Goal: Information Seeking & Learning: Understand process/instructions

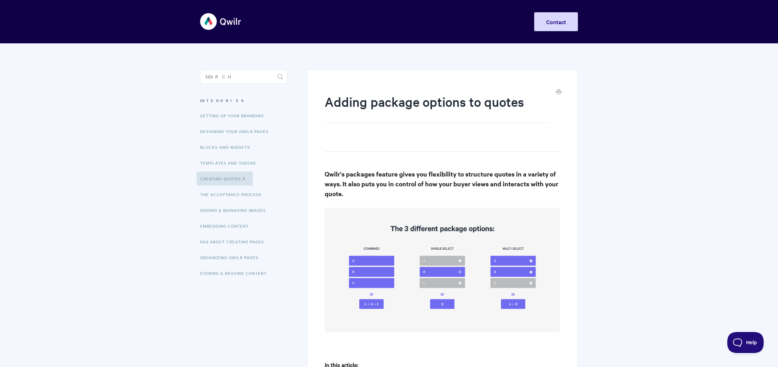
click at [528, 170] on h3 "Qwilr's packages feature gives you flexibility to structure quotes in a variety…" at bounding box center [442, 183] width 235 height 29
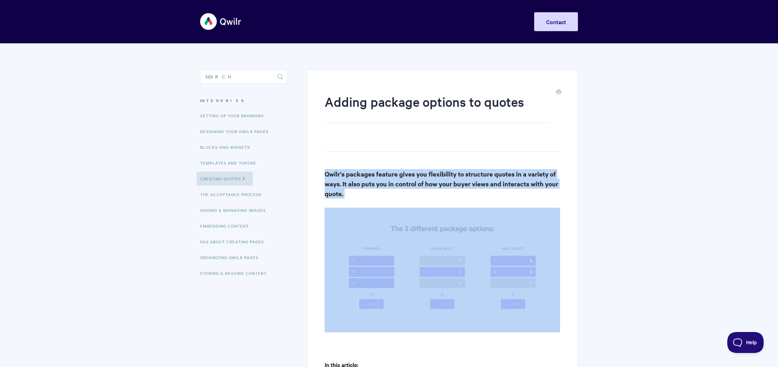
click at [528, 170] on h3 "Qwilr's packages feature gives you flexibility to structure quotes in a variety…" at bounding box center [442, 183] width 235 height 29
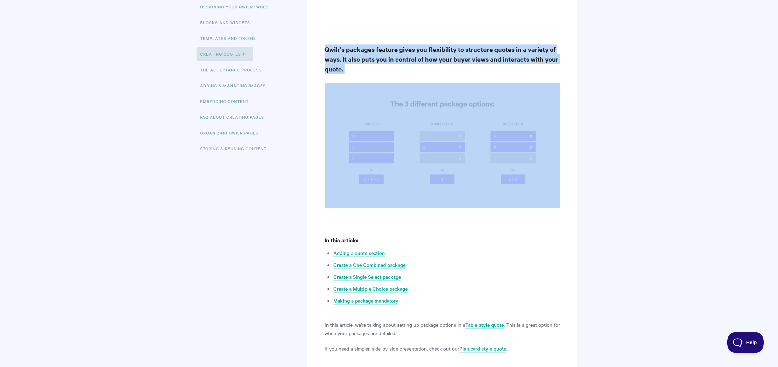
scroll to position [186, 0]
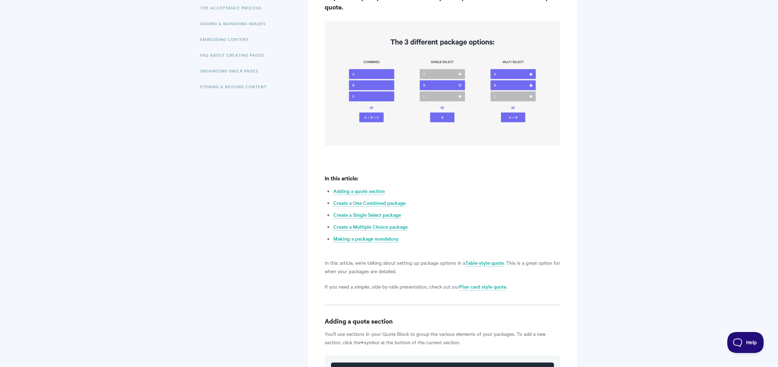
click at [454, 266] on p "In this article, we're talking about setting up package options in a Table-styl…" at bounding box center [442, 266] width 235 height 17
click at [455, 265] on p "In this article, we're talking about setting up package options in a Table-styl…" at bounding box center [442, 266] width 235 height 17
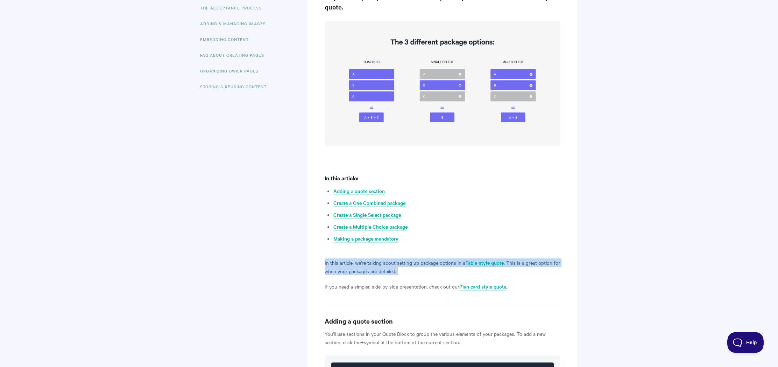
click at [455, 265] on p "In this article, we're talking about setting up package options in a Table-styl…" at bounding box center [442, 266] width 235 height 17
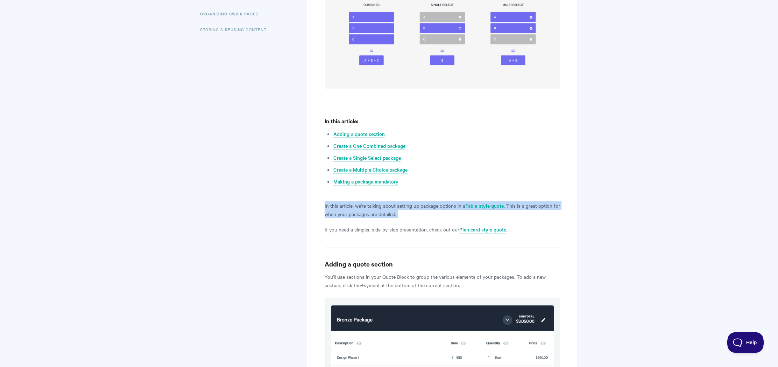
scroll to position [259, 0]
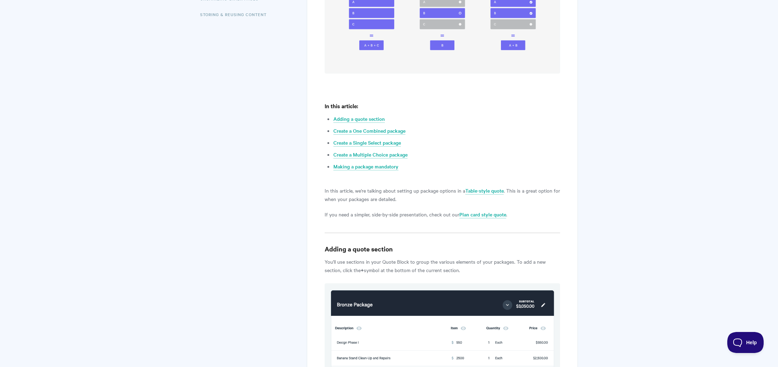
click at [454, 266] on p "You'll use sections in your Quote Block to group the various elements of your p…" at bounding box center [442, 265] width 235 height 17
click at [454, 265] on p "You'll use sections in your Quote Block to group the various elements of your p…" at bounding box center [442, 265] width 235 height 17
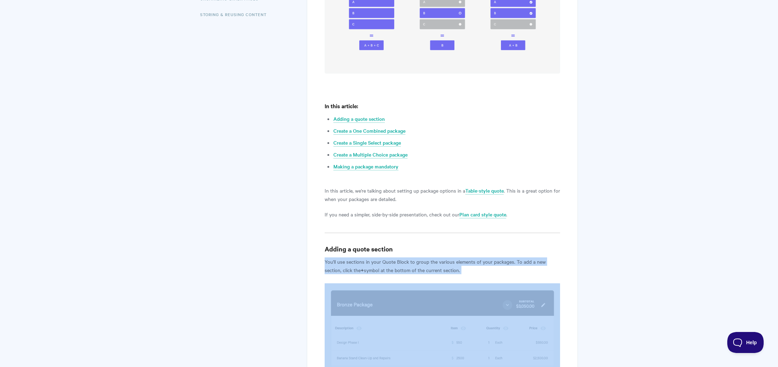
click at [454, 265] on p "You'll use sections in your Quote Block to group the various elements of your p…" at bounding box center [442, 265] width 235 height 17
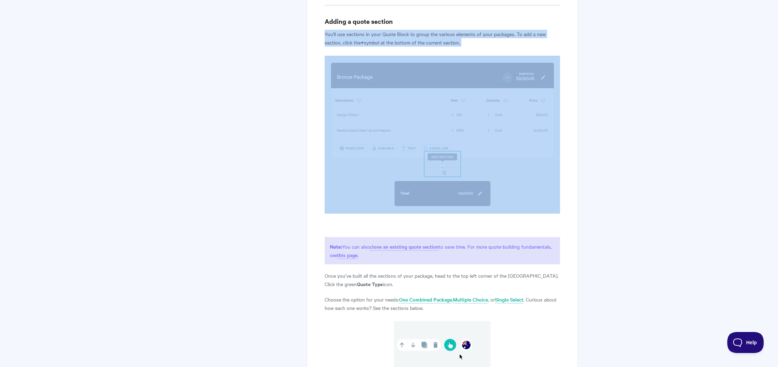
scroll to position [478, 0]
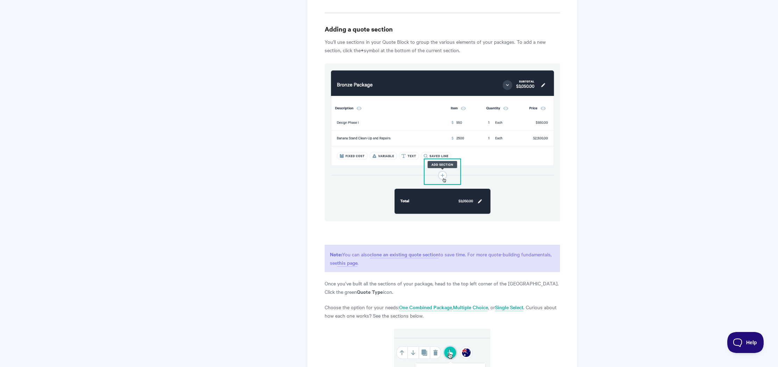
click at [459, 283] on p "Once you’ve built all the sections of your package, head to the top left corner…" at bounding box center [442, 287] width 235 height 17
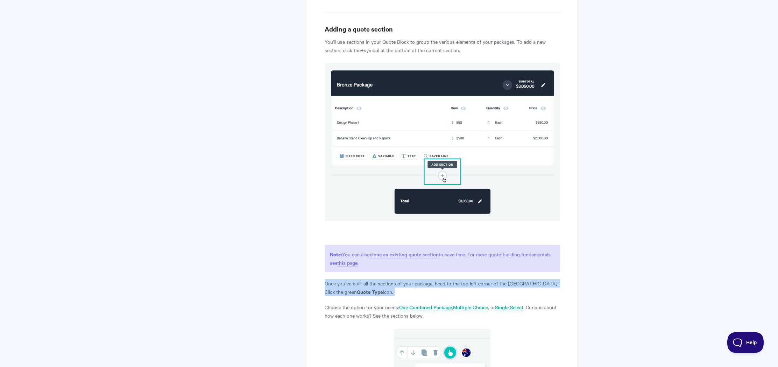
click at [459, 283] on p "Once you’ve built all the sections of your package, head to the top left corner…" at bounding box center [442, 287] width 235 height 17
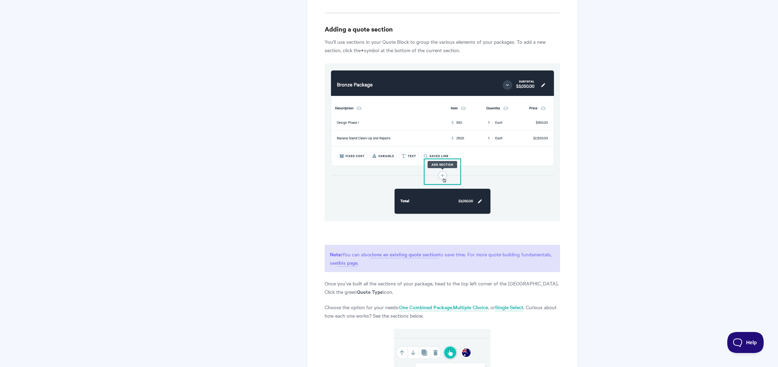
click at [459, 282] on p "Once you’ve built all the sections of your package, head to the top left corner…" at bounding box center [442, 287] width 235 height 17
click at [459, 281] on p "Once you’ve built all the sections of your package, head to the top left corner…" at bounding box center [442, 287] width 235 height 17
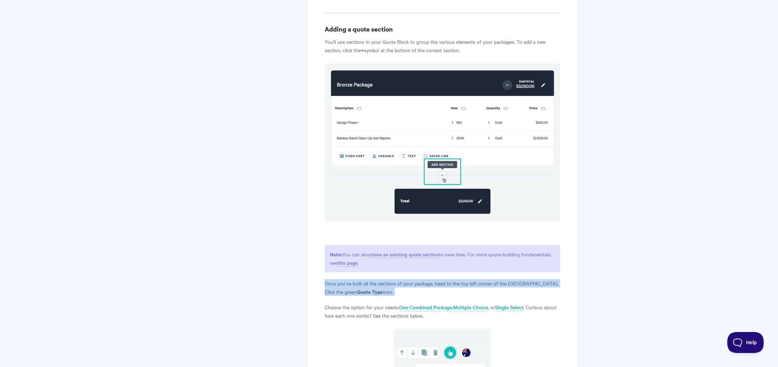
click at [459, 281] on p "Once you’ve built all the sections of your package, head to the top left corner…" at bounding box center [442, 287] width 235 height 17
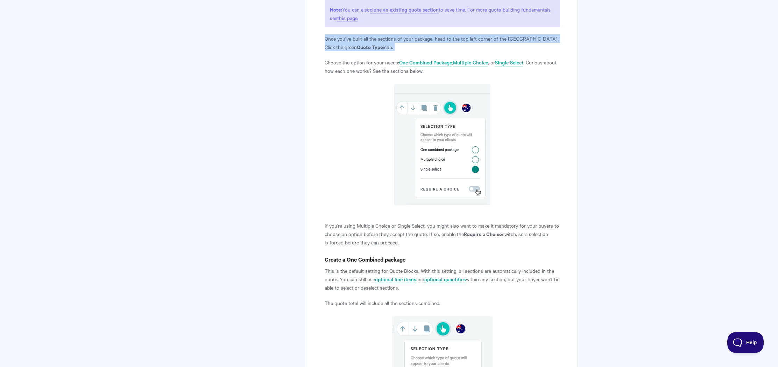
scroll to position [723, 0]
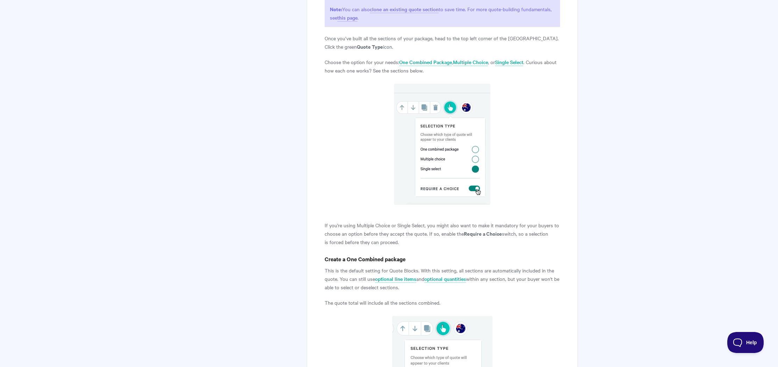
click at [434, 223] on p "If you're using Multiple Choice or Single Select, you might also want to make i…" at bounding box center [442, 233] width 235 height 25
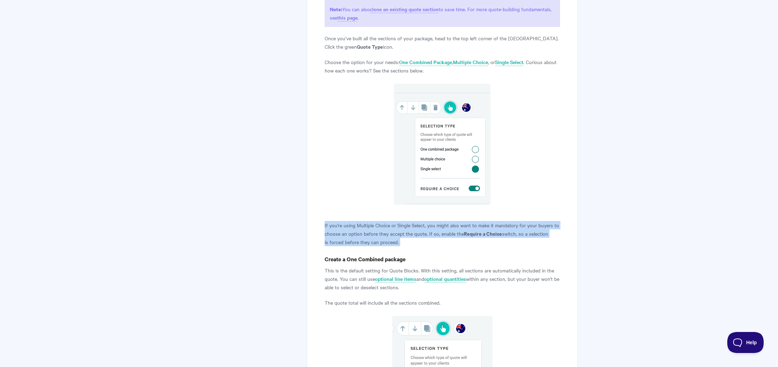
click at [434, 224] on p "If you're using Multiple Choice or Single Select, you might also want to make i…" at bounding box center [442, 233] width 235 height 25
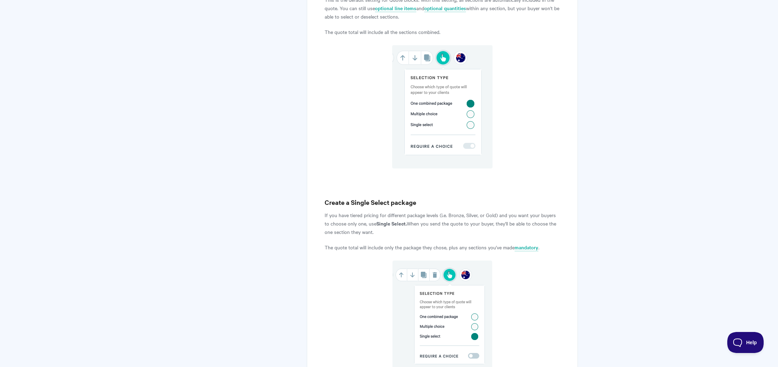
scroll to position [1005, 0]
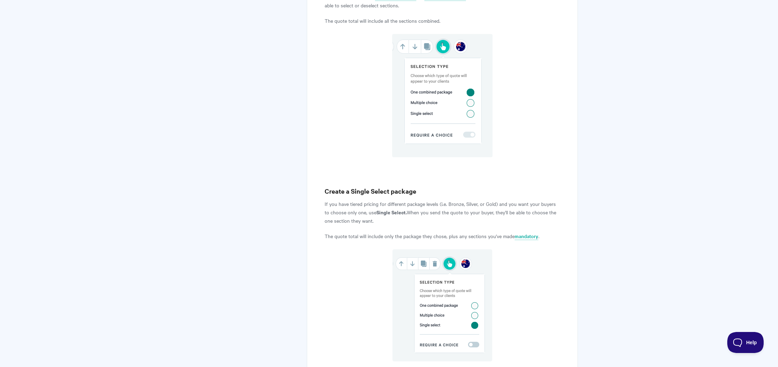
click at [435, 223] on p "If you have tiered pricing for different package levels (i.e. Bronze, Silver, o…" at bounding box center [442, 211] width 235 height 25
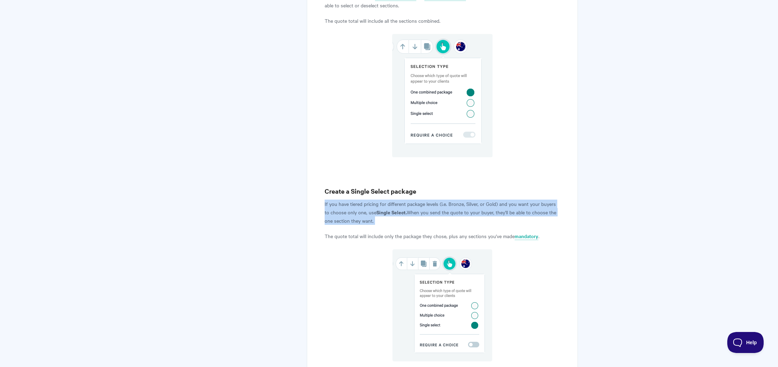
click at [435, 223] on p "If you have tiered pricing for different package levels (i.e. Bronze, Silver, o…" at bounding box center [442, 211] width 235 height 25
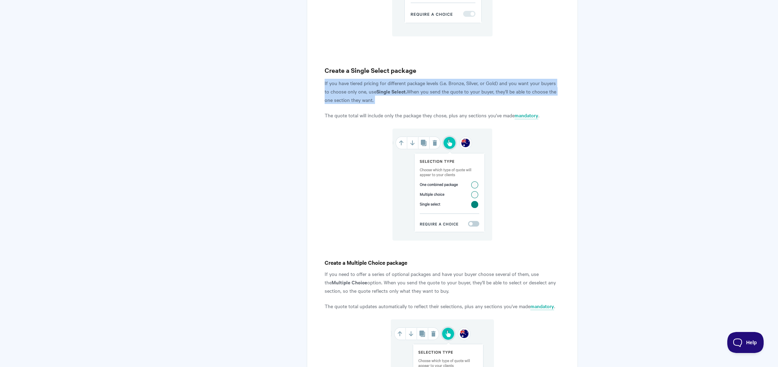
scroll to position [1086, 0]
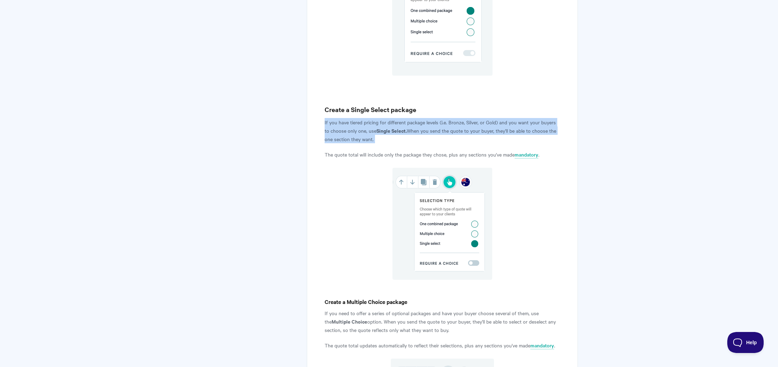
click at [425, 127] on p "If you have tiered pricing for different package levels (i.e. Bronze, Silver, o…" at bounding box center [442, 130] width 235 height 25
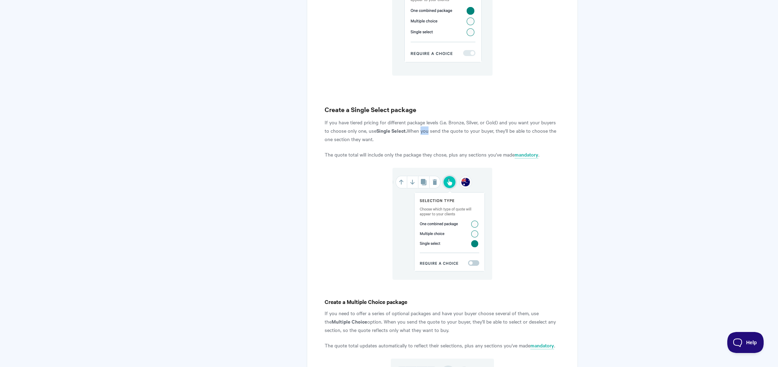
click at [425, 127] on p "If you have tiered pricing for different package levels (i.e. Bronze, Silver, o…" at bounding box center [442, 130] width 235 height 25
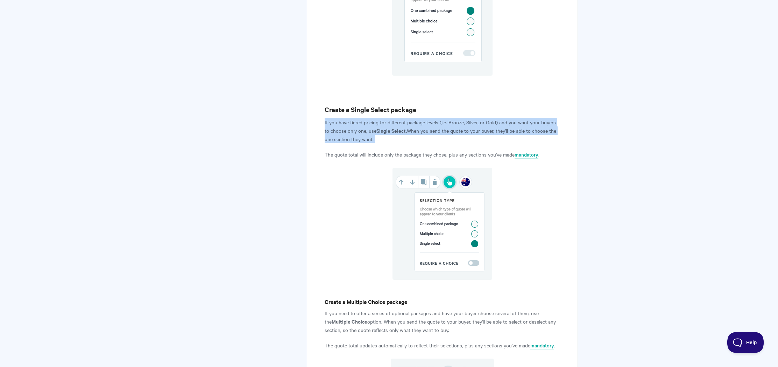
click at [425, 127] on p "If you have tiered pricing for different package levels (i.e. Bronze, Silver, o…" at bounding box center [442, 130] width 235 height 25
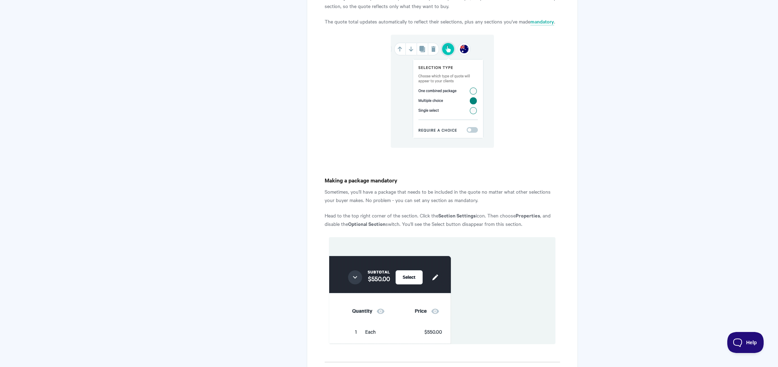
scroll to position [1429, 0]
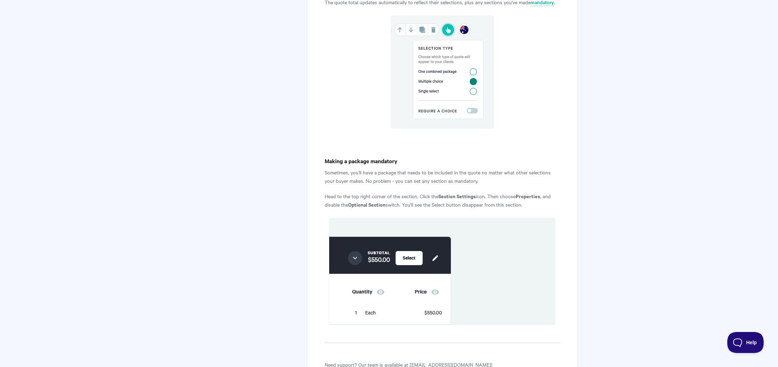
click at [435, 170] on p "Sometimes, you'll have a package that needs to be included in the quote no matt…" at bounding box center [442, 176] width 235 height 17
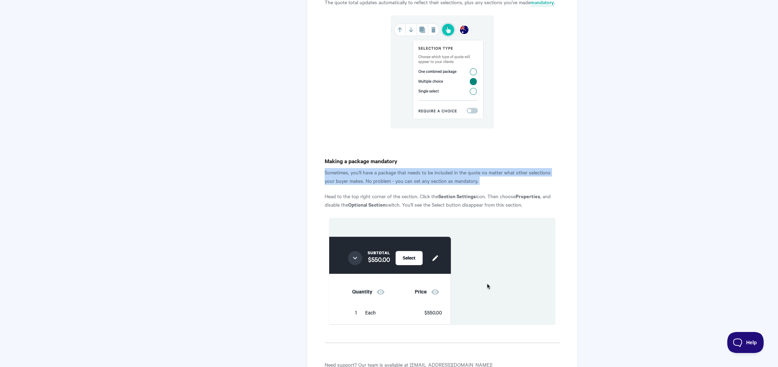
click at [435, 170] on p "Sometimes, you'll have a package that needs to be included in the quote no matt…" at bounding box center [442, 176] width 235 height 17
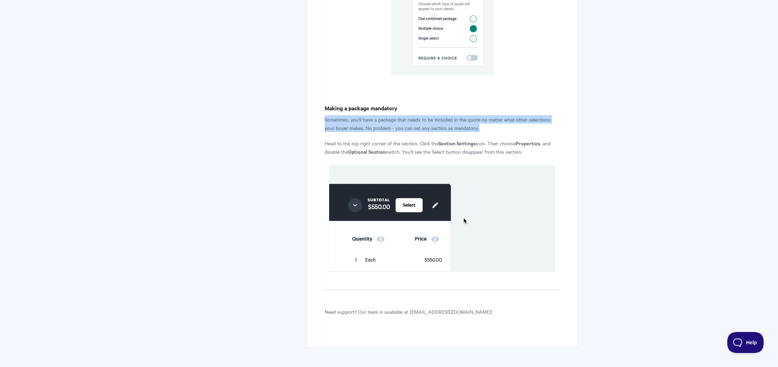
scroll to position [1484, 0]
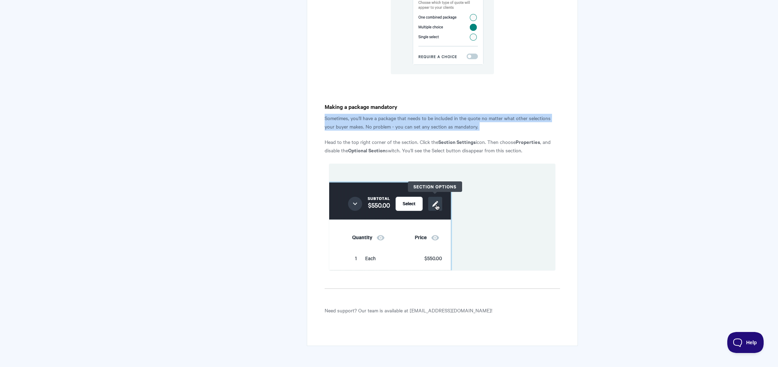
click at [446, 125] on p "Sometimes, you'll have a package that needs to be included in the quote no matt…" at bounding box center [442, 122] width 235 height 17
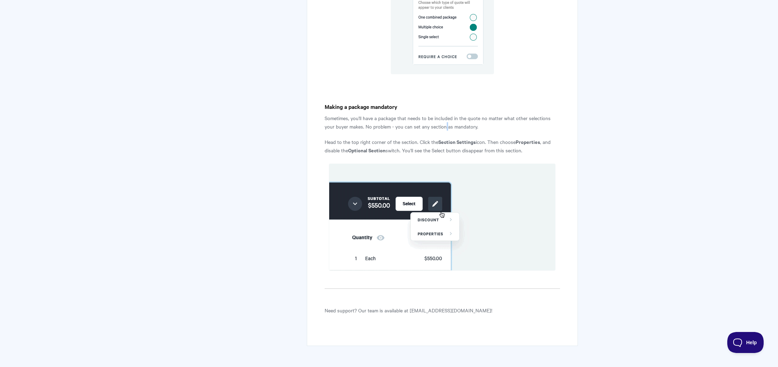
click at [446, 125] on p "Sometimes, you'll have a package that needs to be included in the quote no matt…" at bounding box center [442, 122] width 235 height 17
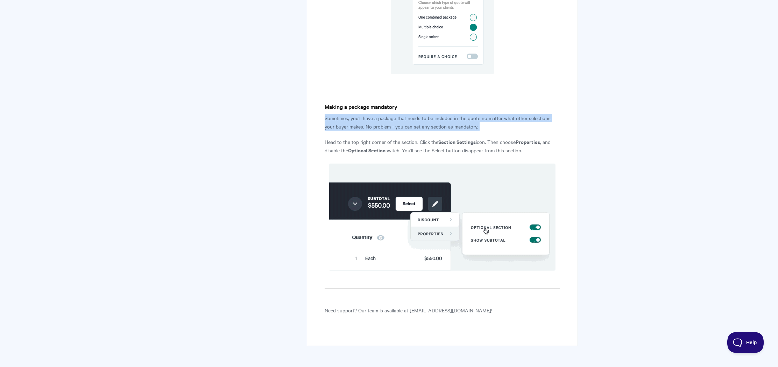
click at [446, 125] on p "Sometimes, you'll have a package that needs to be included in the quote no matt…" at bounding box center [442, 122] width 235 height 17
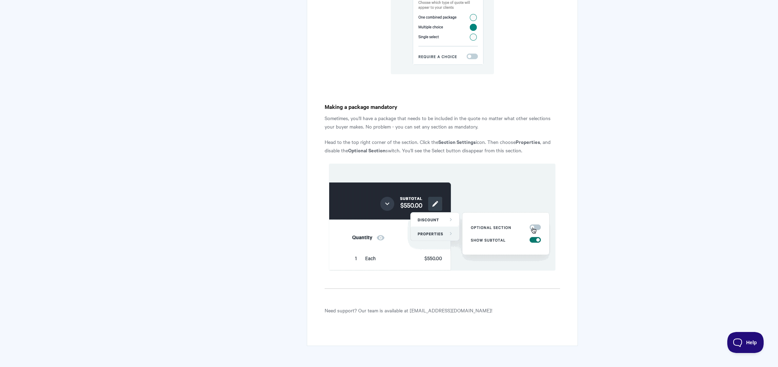
click at [449, 139] on strong "Section Settings" at bounding box center [456, 141] width 37 height 7
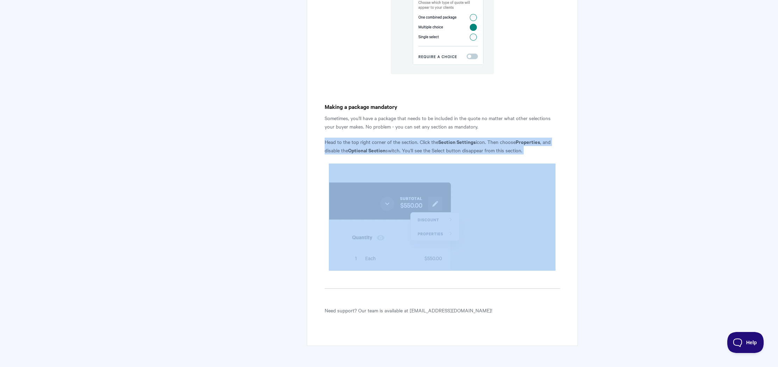
click at [449, 139] on strong "Section Settings" at bounding box center [456, 141] width 37 height 7
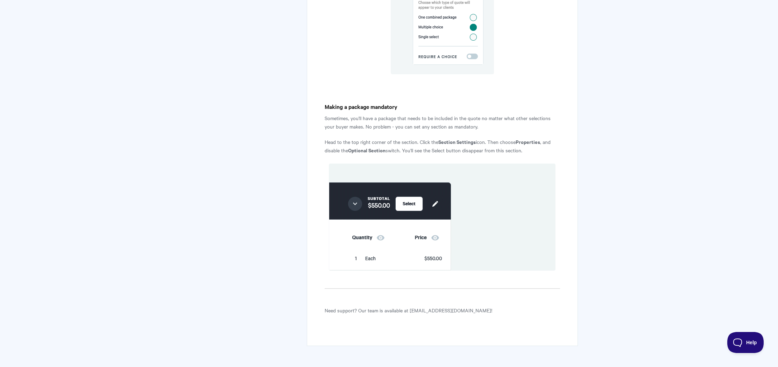
click at [452, 123] on p "Sometimes, you'll have a package that needs to be included in the quote no matt…" at bounding box center [442, 122] width 235 height 17
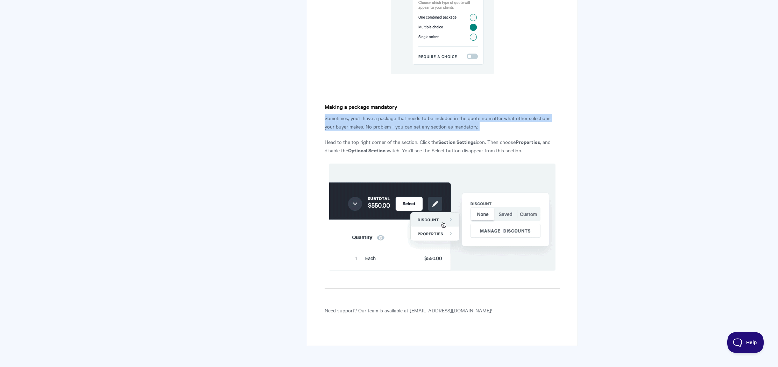
click at [452, 123] on p "Sometimes, you'll have a package that needs to be included in the quote no matt…" at bounding box center [442, 122] width 235 height 17
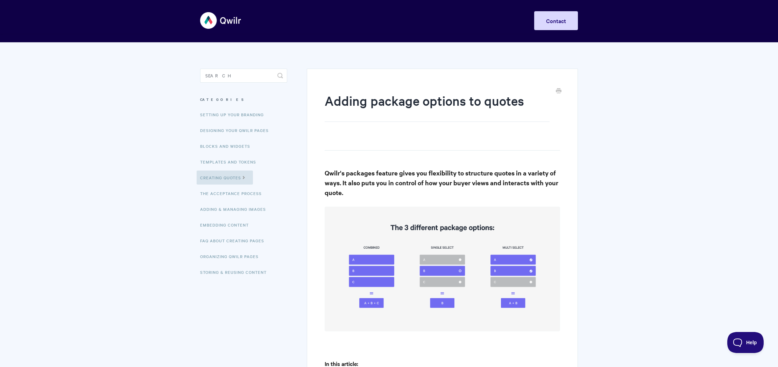
scroll to position [0, 0]
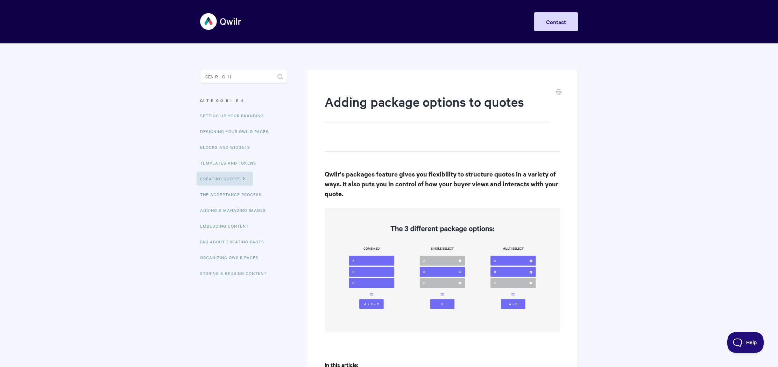
click at [458, 102] on h1 "Adding package options to quotes" at bounding box center [437, 108] width 225 height 30
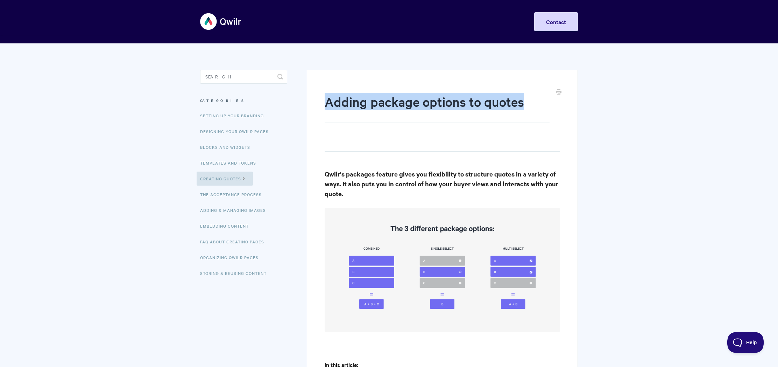
click at [458, 102] on h1 "Adding package options to quotes" at bounding box center [437, 108] width 225 height 30
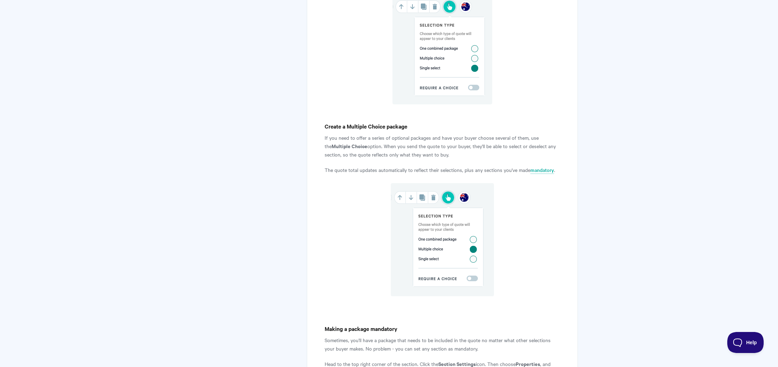
scroll to position [1496, 0]
